Goal: Use online tool/utility: Utilize a website feature to perform a specific function

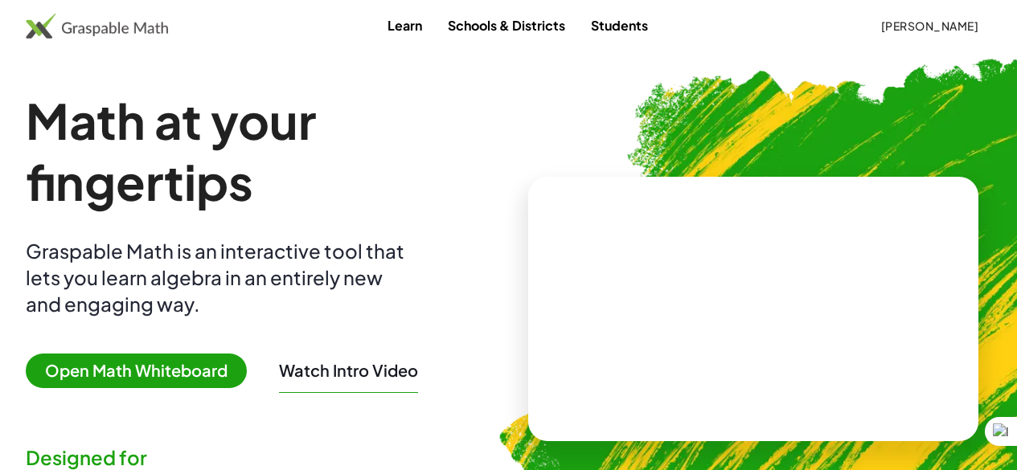
click at [207, 357] on span "Open Math Whiteboard" at bounding box center [136, 371] width 221 height 35
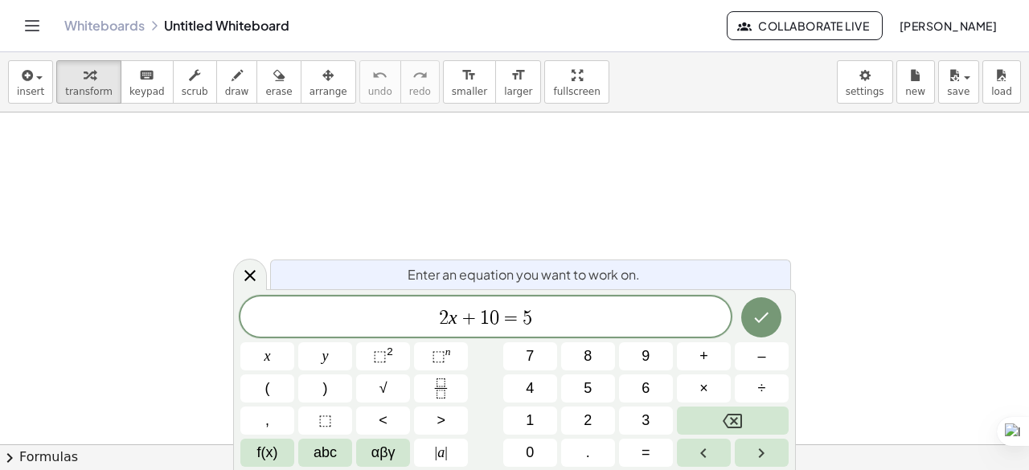
click at [584, 328] on span "2 x + 1 0 ​ = 5" at bounding box center [485, 318] width 490 height 23
click at [755, 307] on button "Done" at bounding box center [761, 317] width 40 height 40
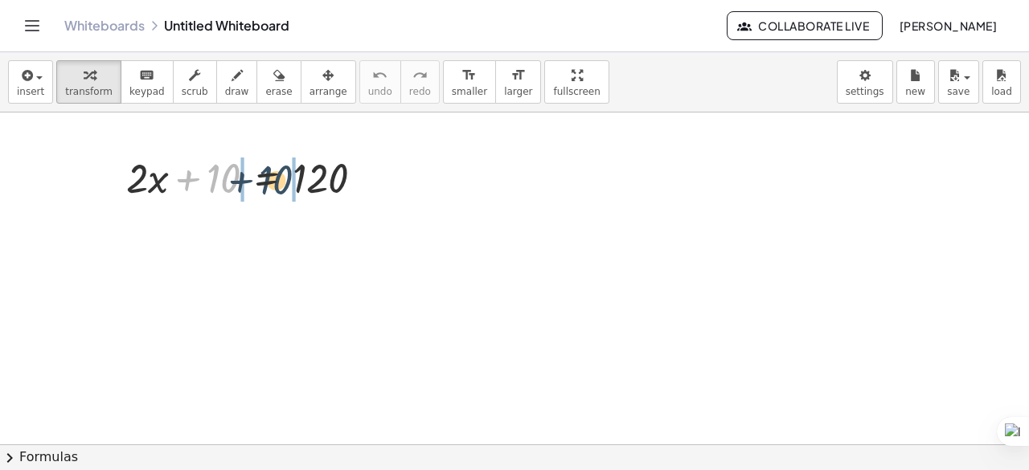
drag, startPoint x: 216, startPoint y: 178, endPoint x: 313, endPoint y: 178, distance: 96.5
click at [313, 178] on div at bounding box center [251, 177] width 267 height 55
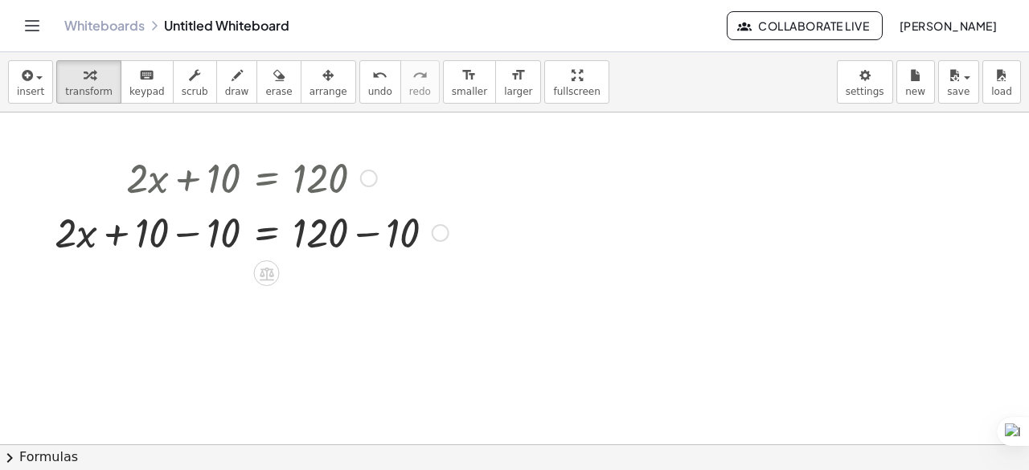
click at [391, 232] on div at bounding box center [252, 231] width 410 height 55
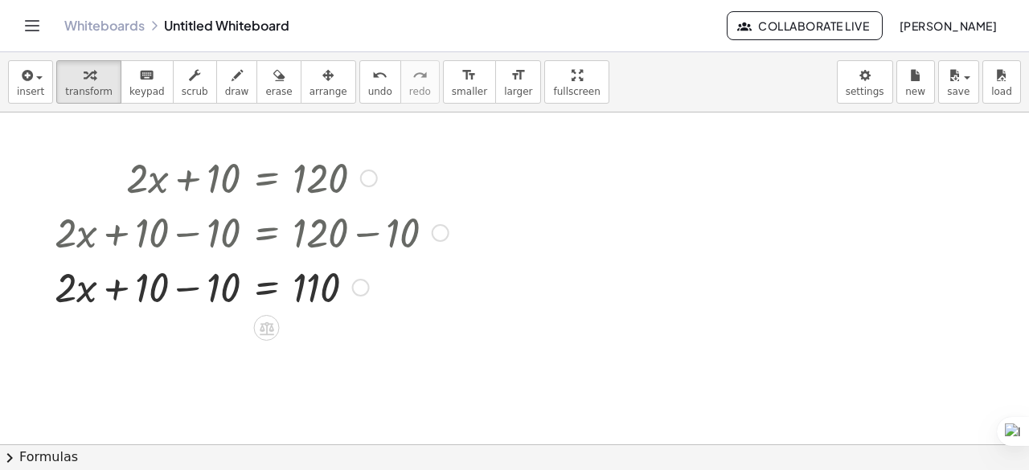
click at [208, 297] on div at bounding box center [252, 286] width 410 height 55
drag, startPoint x: 211, startPoint y: 288, endPoint x: 310, endPoint y: 290, distance: 98.1
click at [310, 290] on div at bounding box center [252, 286] width 410 height 55
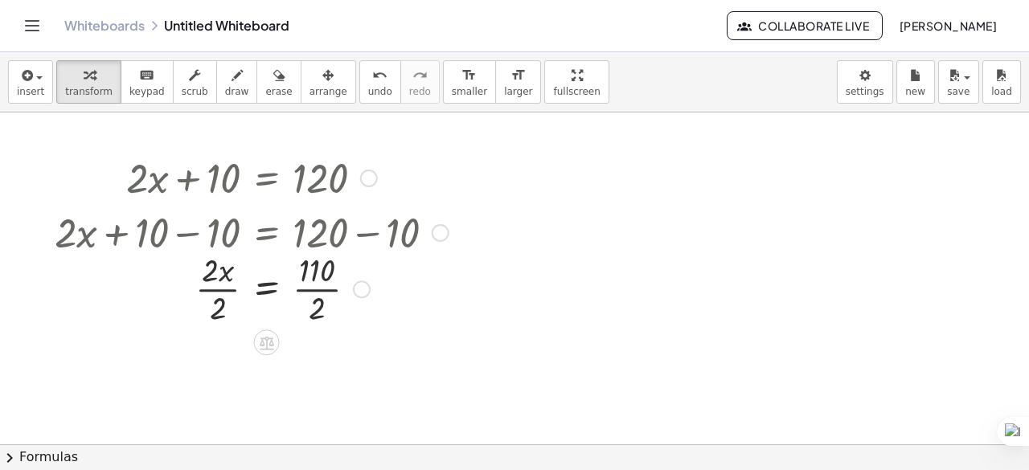
click at [267, 178] on div "+ · 2 · x + 10 = 120 + · 2 · x + 10 − 10 = + 120 − 10 + · 2 · x + 10 − 10 = 110…" at bounding box center [267, 178] width 0 height 0
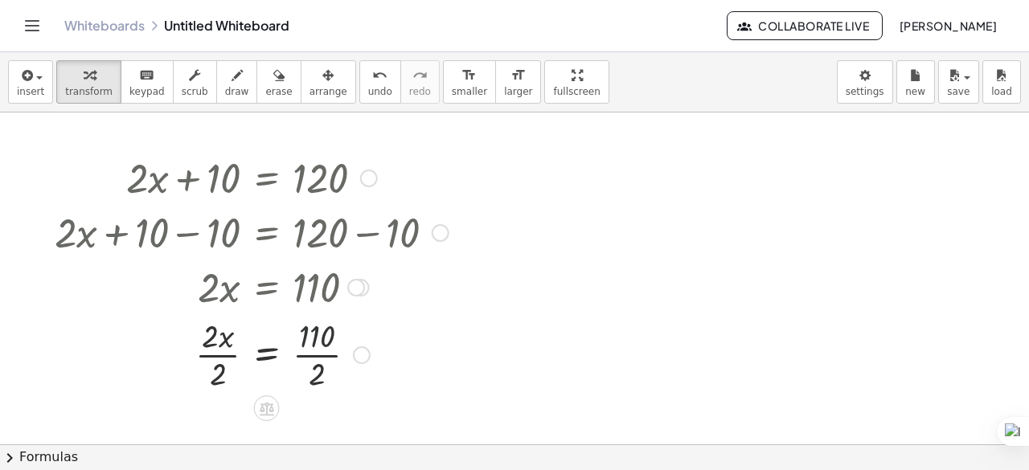
click at [305, 343] on div at bounding box center [252, 354] width 410 height 80
click at [309, 359] on div at bounding box center [252, 354] width 410 height 80
click at [238, 351] on div at bounding box center [252, 354] width 410 height 80
click at [235, 351] on div at bounding box center [252, 354] width 410 height 80
